Goal: Information Seeking & Learning: Learn about a topic

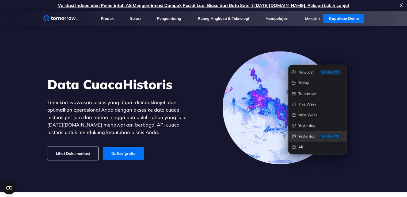
click at [70, 150] on link "Lihat Dokumentasi" at bounding box center [72, 153] width 51 height 13
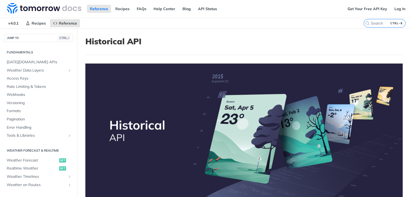
scroll to position [140, 0]
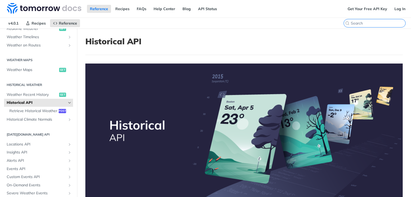
click at [374, 23] on input "search" at bounding box center [378, 23] width 55 height 5
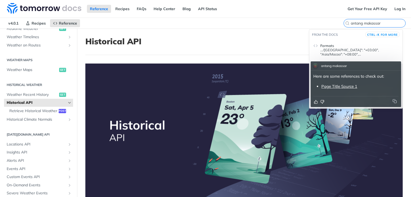
type input "antang makassar"
